Goal: Entertainment & Leisure: Consume media (video, audio)

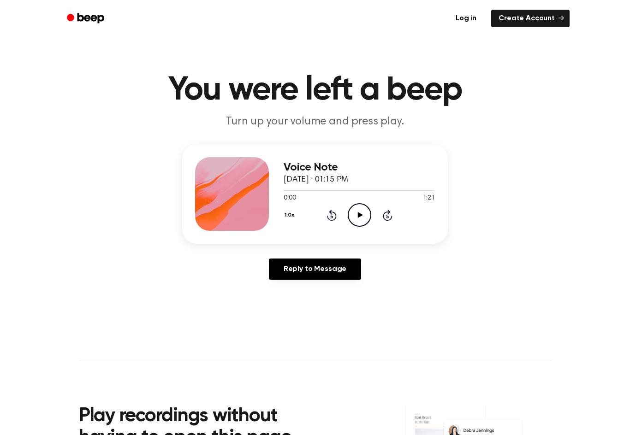
click at [363, 212] on icon "Play Audio" at bounding box center [360, 215] width 24 height 24
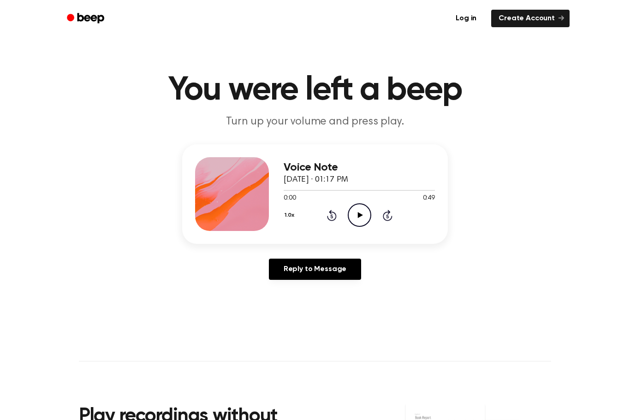
click at [353, 213] on icon "Play Audio" at bounding box center [360, 215] width 24 height 24
click at [357, 217] on icon "Play Audio" at bounding box center [360, 215] width 24 height 24
click at [360, 219] on icon "Play Audio" at bounding box center [360, 215] width 24 height 24
